Goal: Use online tool/utility: Utilize a website feature to perform a specific function

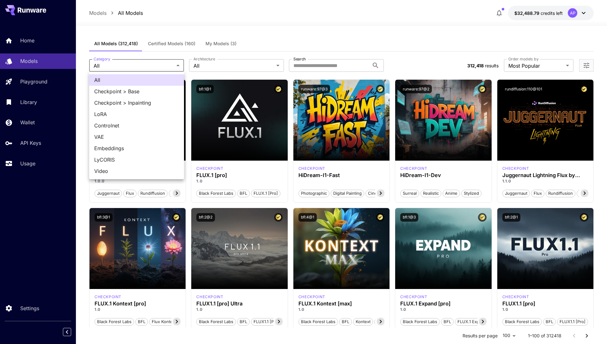
click at [307, 67] on div at bounding box center [303, 172] width 607 height 344
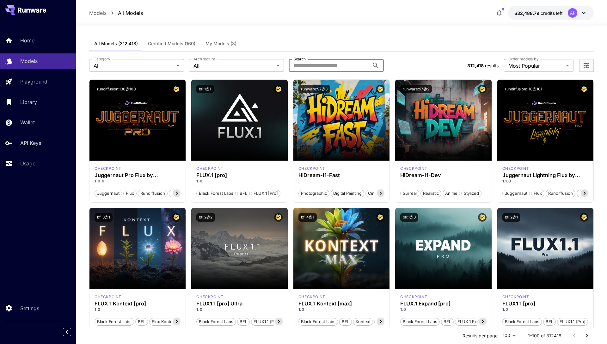
click at [303, 64] on input "Search" at bounding box center [329, 65] width 80 height 13
type input "******"
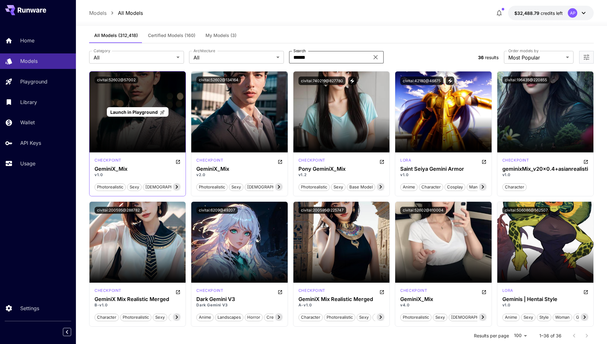
scroll to position [9, 0]
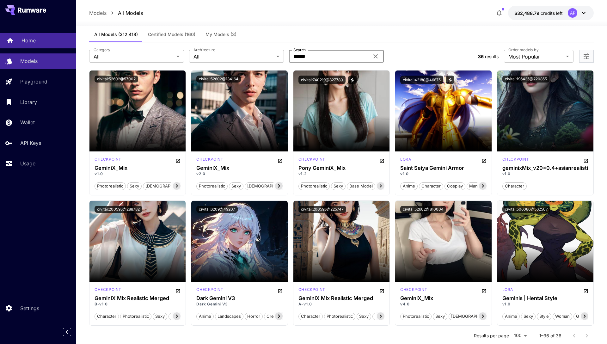
click at [21, 42] on p "Home" at bounding box center [28, 41] width 14 height 8
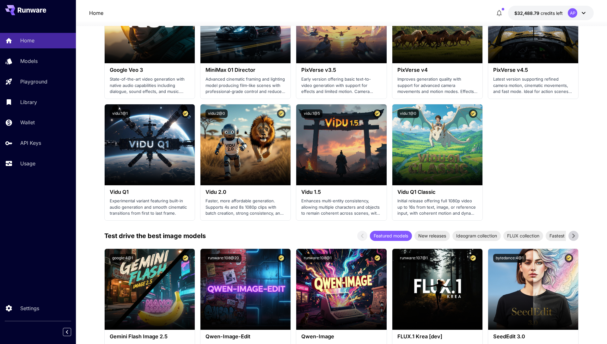
scroll to position [549, 0]
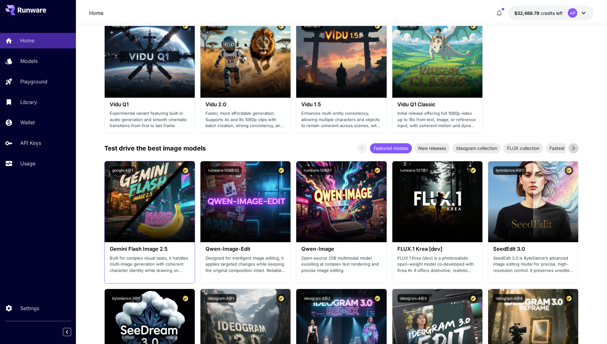
click at [135, 252] on div "Gemini Flash Image 2.5 Built for complex visual tasks, it handles multi-image g…" at bounding box center [150, 259] width 90 height 35
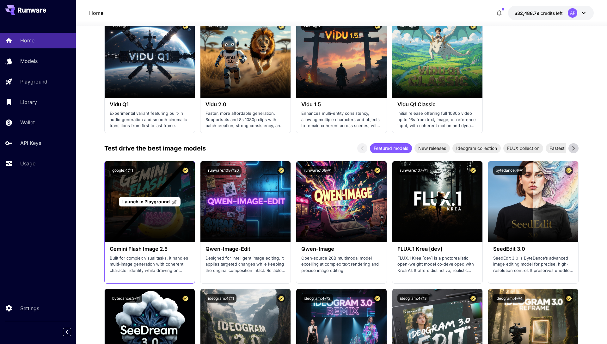
click at [134, 223] on div "Launch in Playground" at bounding box center [150, 201] width 90 height 81
click at [140, 202] on span "Launch in Playground" at bounding box center [145, 201] width 47 height 5
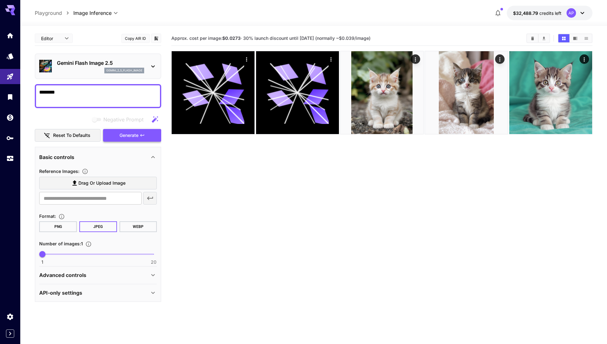
type textarea "********"
click at [145, 140] on button "Generate" at bounding box center [132, 135] width 58 height 13
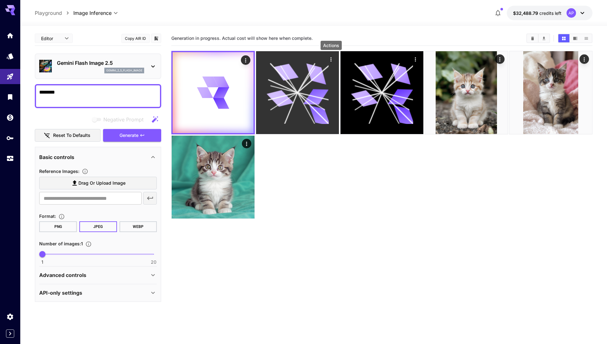
click at [329, 58] on icon "Actions" at bounding box center [331, 59] width 6 height 6
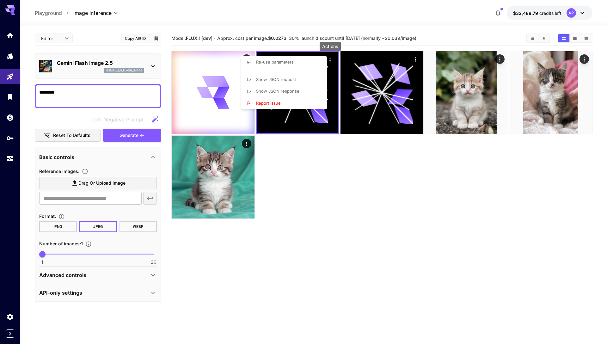
click at [328, 210] on div at bounding box center [303, 172] width 607 height 344
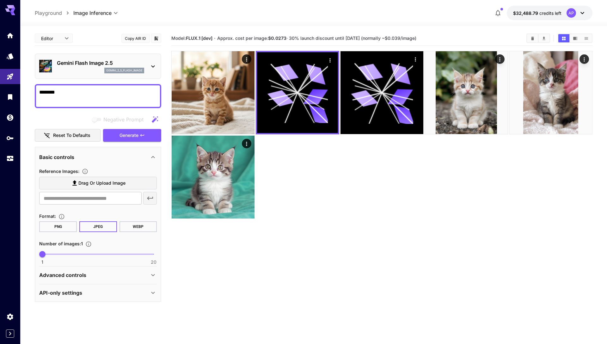
click at [84, 97] on textarea "********" at bounding box center [98, 96] width 118 height 15
click at [14, 97] on icon "Library" at bounding box center [11, 95] width 8 height 8
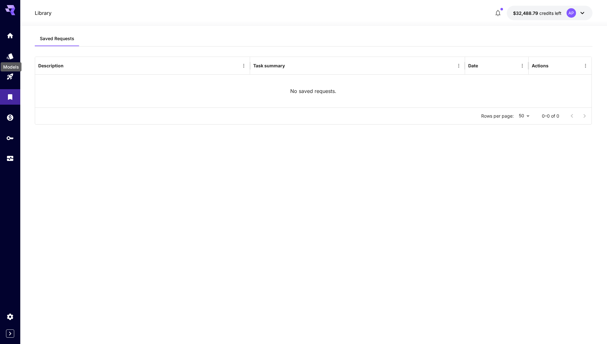
click at [10, 61] on div "Models" at bounding box center [11, 65] width 22 height 14
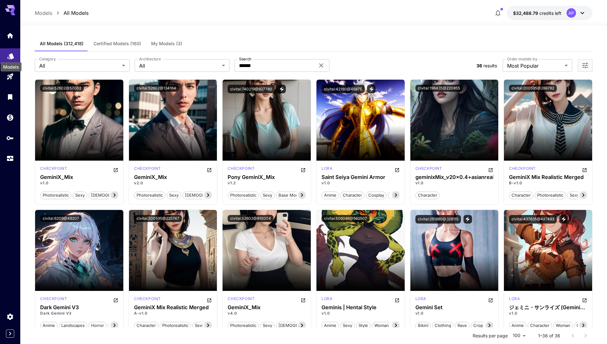
click at [9, 55] on icon "Models" at bounding box center [11, 55] width 8 height 8
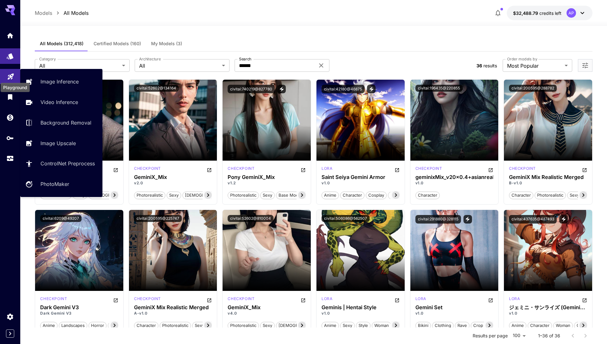
click at [9, 77] on icon "Playground" at bounding box center [11, 75] width 6 height 6
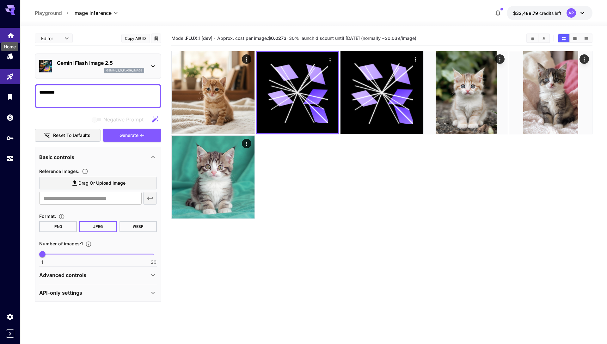
click at [11, 34] on icon "Home" at bounding box center [11, 33] width 6 height 5
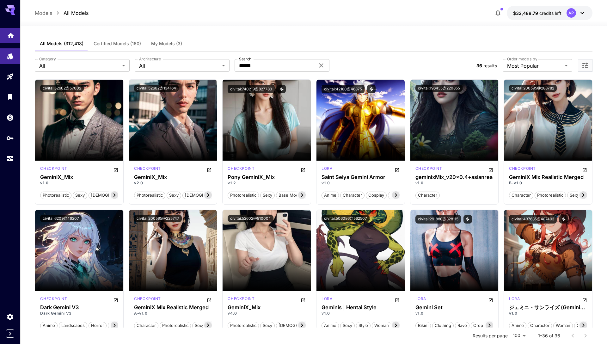
click at [12, 34] on icon "Home" at bounding box center [11, 33] width 6 height 5
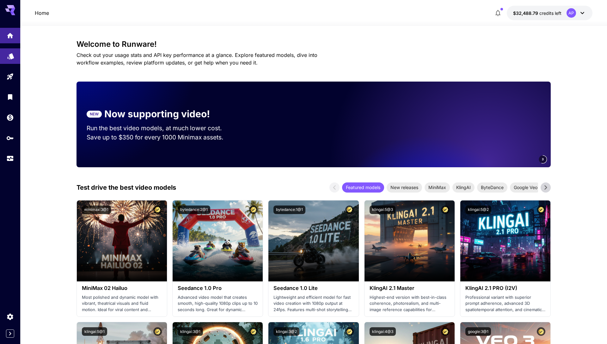
click at [8, 60] on link at bounding box center [10, 55] width 20 height 15
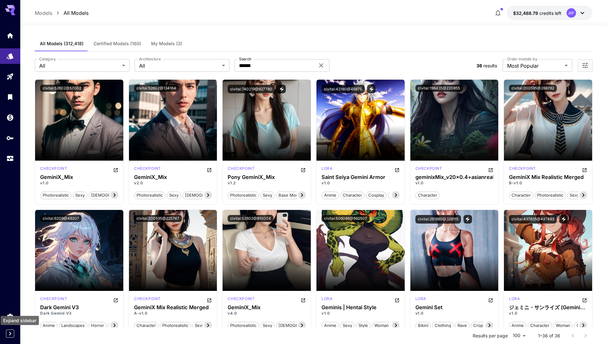
click at [12, 333] on icon "Expand sidebar" at bounding box center [10, 334] width 8 height 8
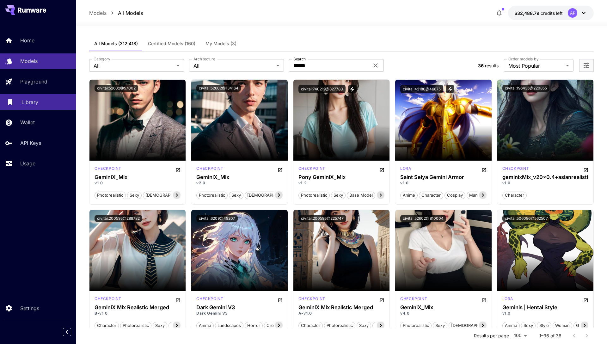
click at [43, 105] on div "Library" at bounding box center [45, 102] width 49 height 8
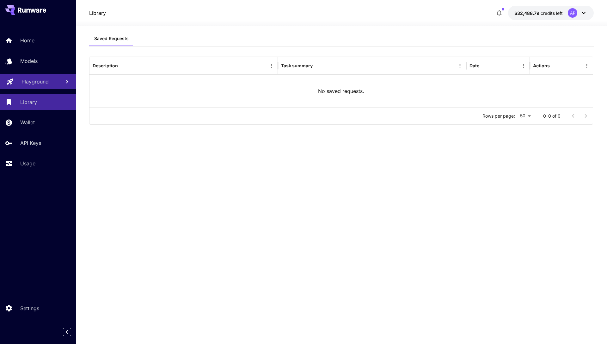
click at [41, 86] on link "Playground" at bounding box center [38, 81] width 76 height 15
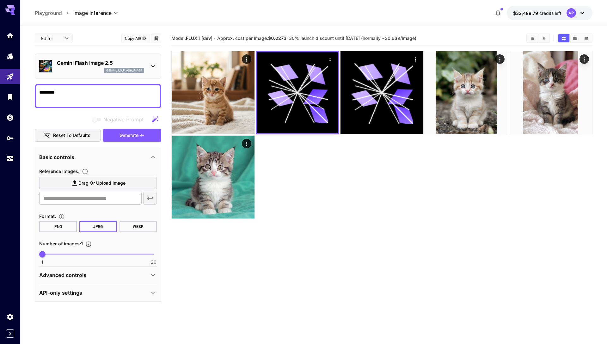
click at [105, 12] on body "**********" at bounding box center [303, 197] width 607 height 394
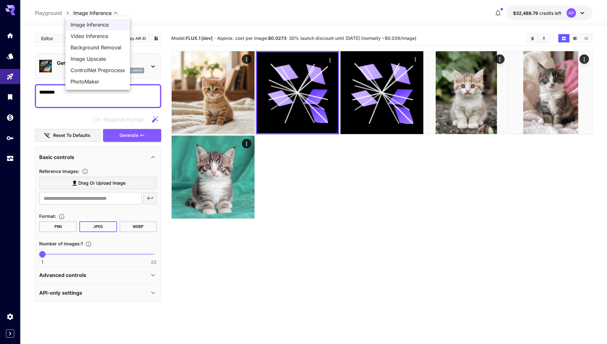
click at [178, 10] on div at bounding box center [303, 172] width 607 height 344
